Goal: Navigation & Orientation: Find specific page/section

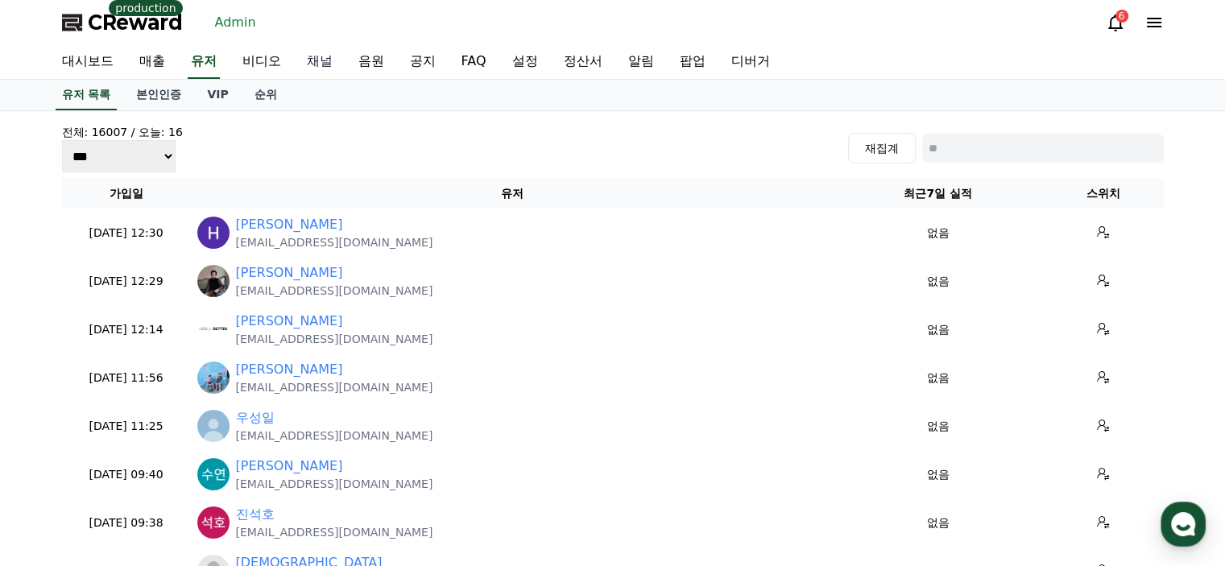
click at [332, 69] on link "채널" at bounding box center [320, 62] width 52 height 34
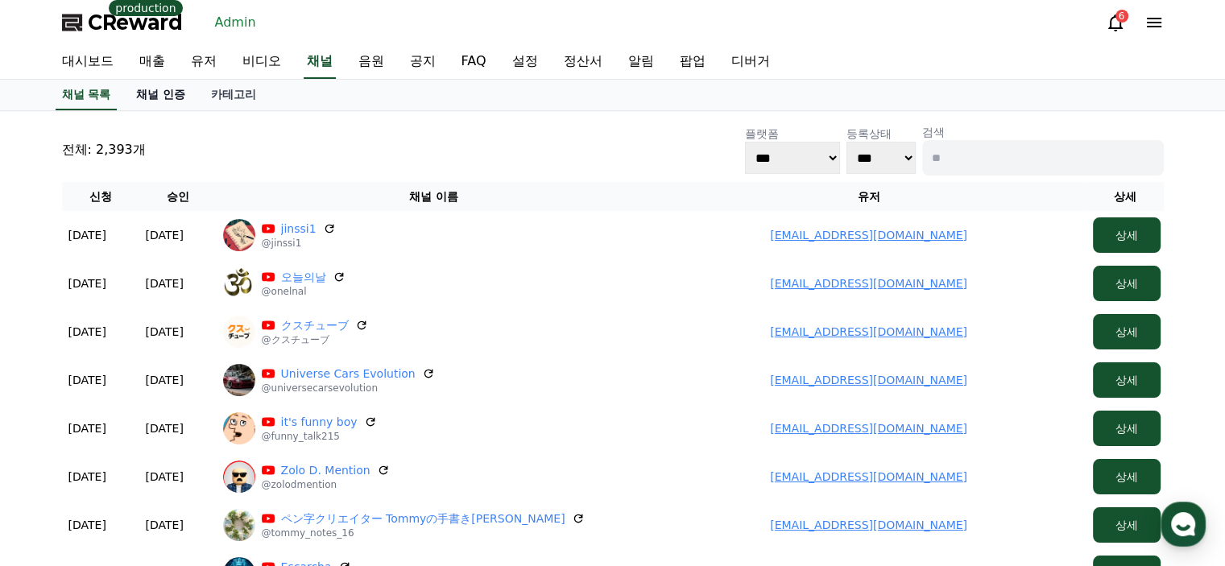
click at [160, 97] on link "채널 인증" at bounding box center [160, 95] width 75 height 31
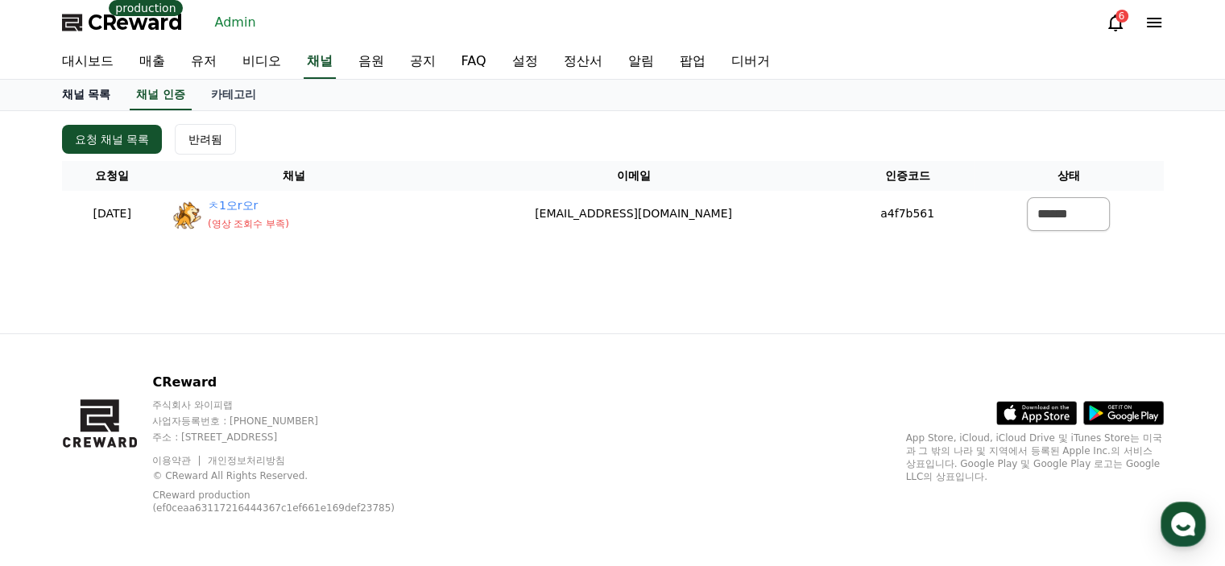
click at [100, 99] on link "채널 목록" at bounding box center [86, 95] width 75 height 31
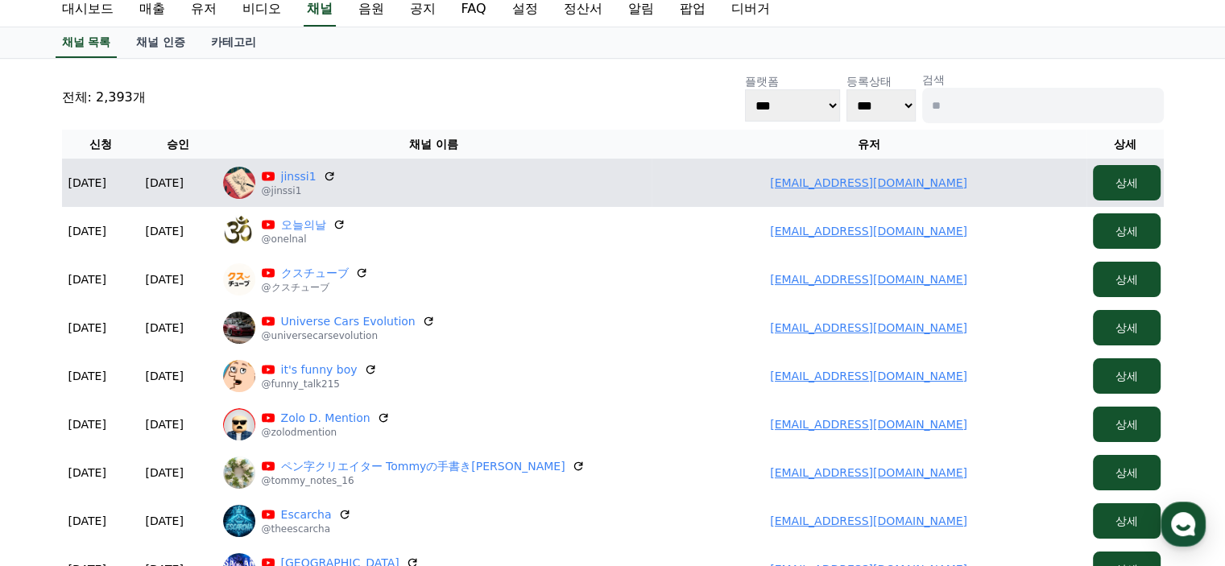
scroll to position [81, 0]
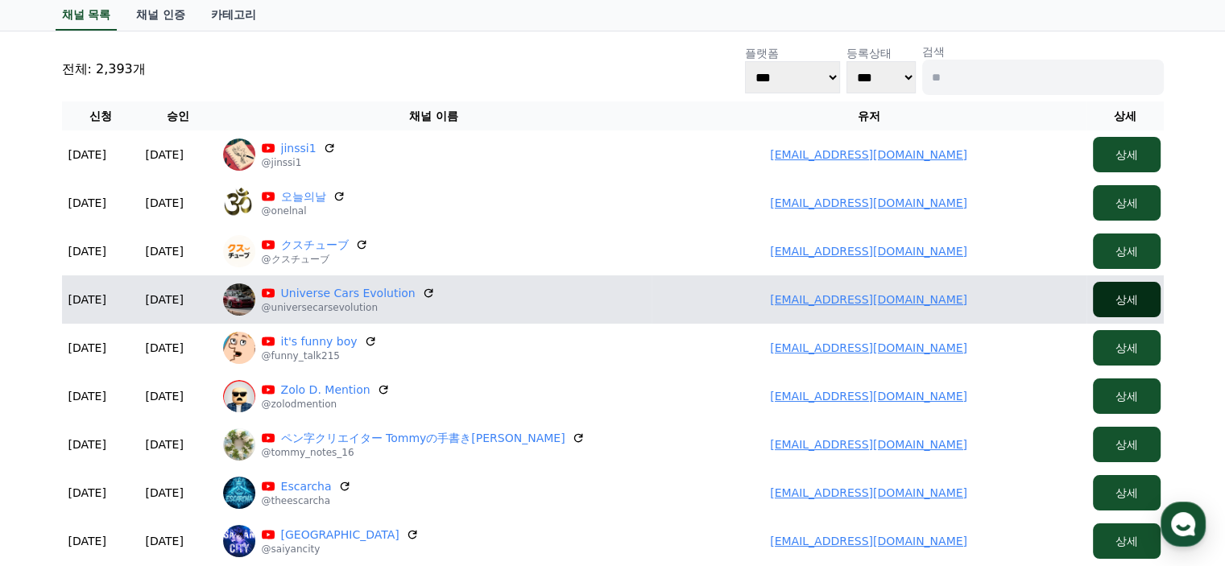
click at [1111, 302] on button "상세" at bounding box center [1127, 299] width 68 height 35
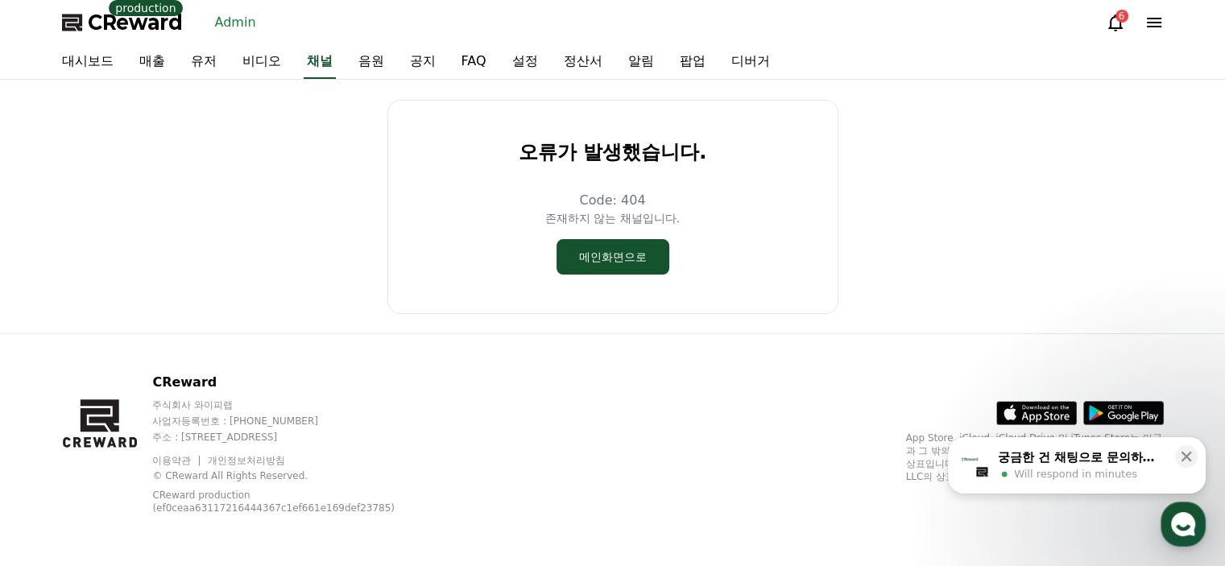
click at [93, 26] on span "CReward" at bounding box center [135, 23] width 95 height 26
